Goal: Book appointment/travel/reservation

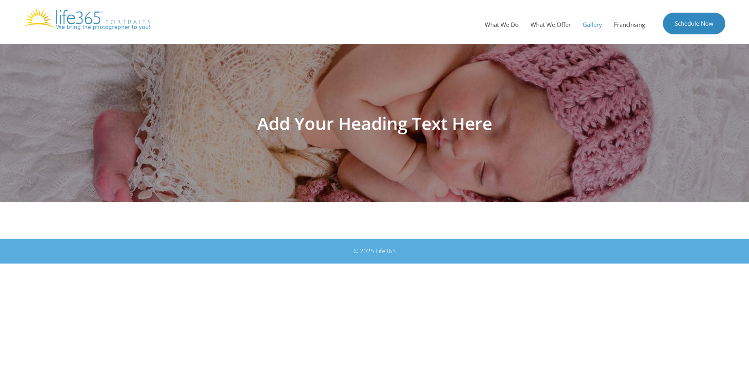
click at [91, 19] on img at bounding box center [87, 19] width 126 height 22
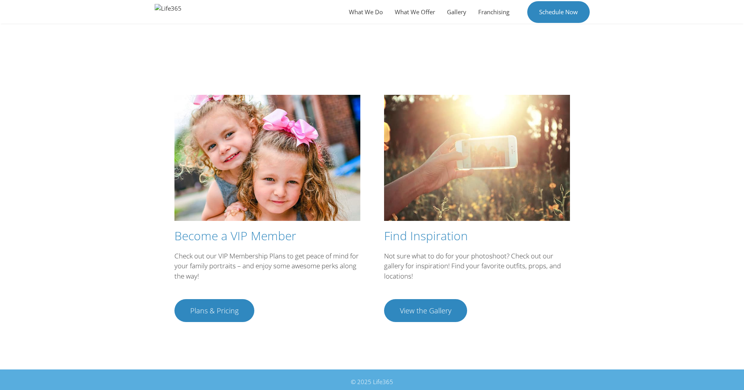
scroll to position [1308, 0]
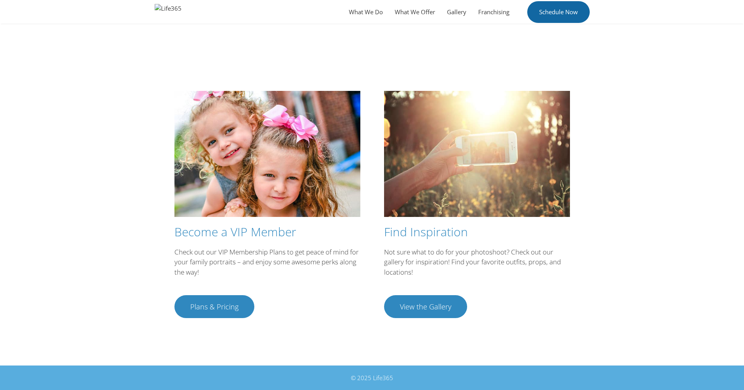
click at [566, 20] on link "Schedule Now" at bounding box center [558, 12] width 62 height 22
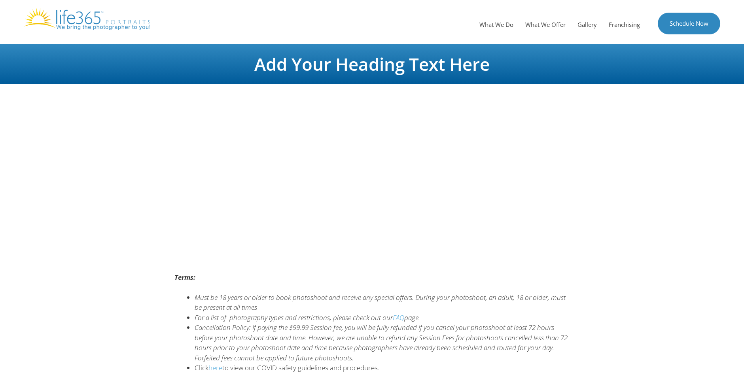
click at [360, 140] on iframe "Browser not compatible." at bounding box center [371, 147] width 395 height 119
